Goal: Task Accomplishment & Management: Use online tool/utility

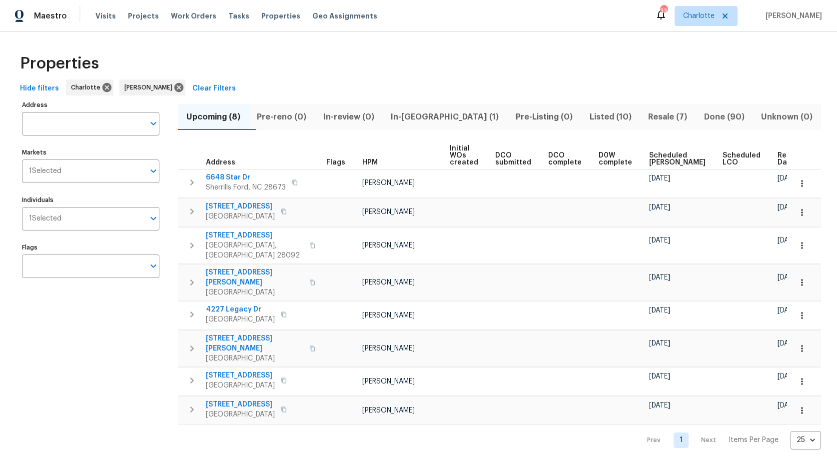
click at [430, 115] on span "In-[GEOGRAPHIC_DATA] (1)" at bounding box center [445, 117] width 113 height 14
click at [513, 115] on span "Pre-Listing (0)" at bounding box center [544, 117] width 62 height 14
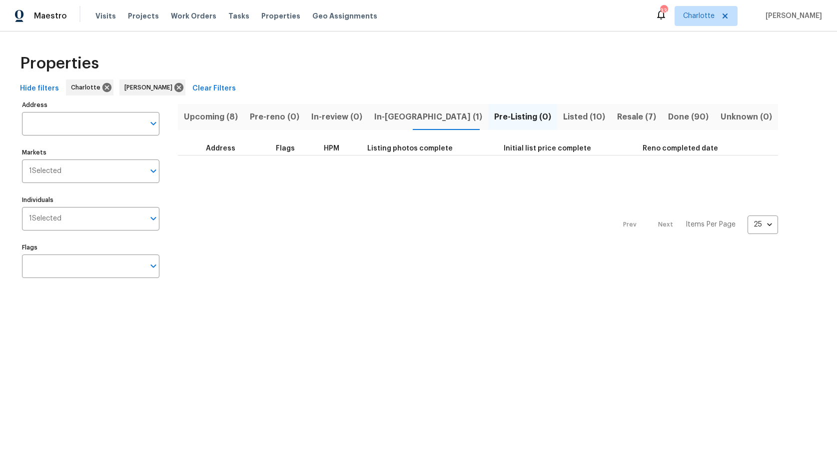
click at [377, 118] on span "In-[GEOGRAPHIC_DATA] (1)" at bounding box center [428, 117] width 108 height 14
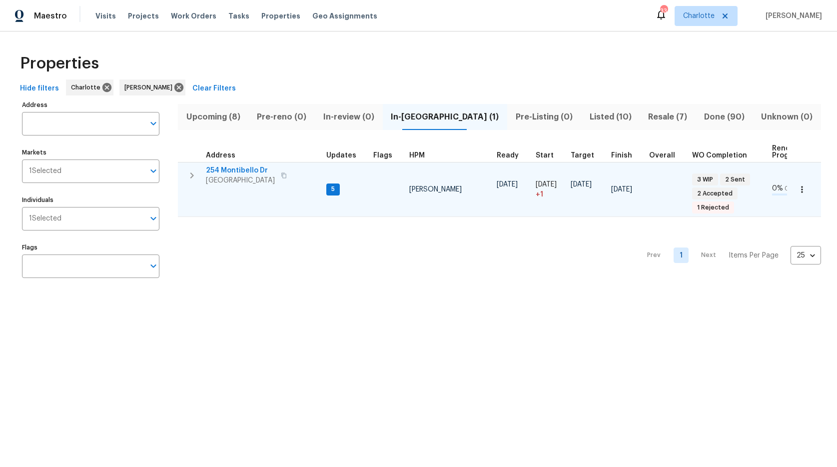
click at [797, 185] on icon "button" at bounding box center [802, 189] width 10 height 10
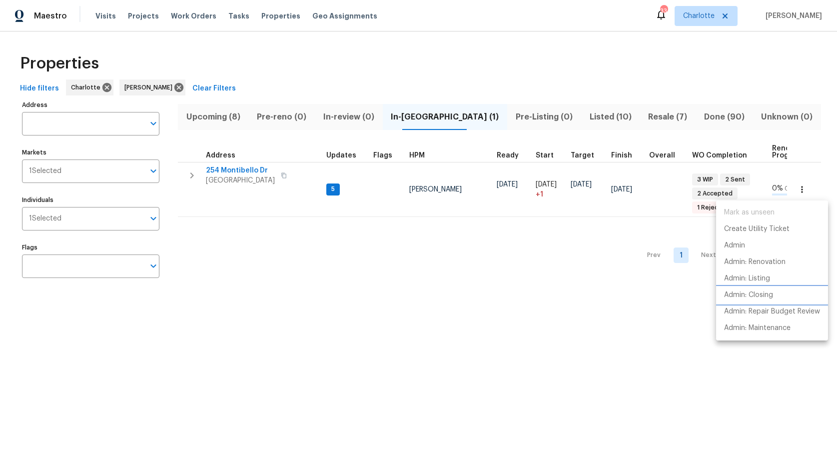
click at [736, 293] on p "Admin: Closing" at bounding box center [748, 295] width 49 height 10
